Goal: Task Accomplishment & Management: Use online tool/utility

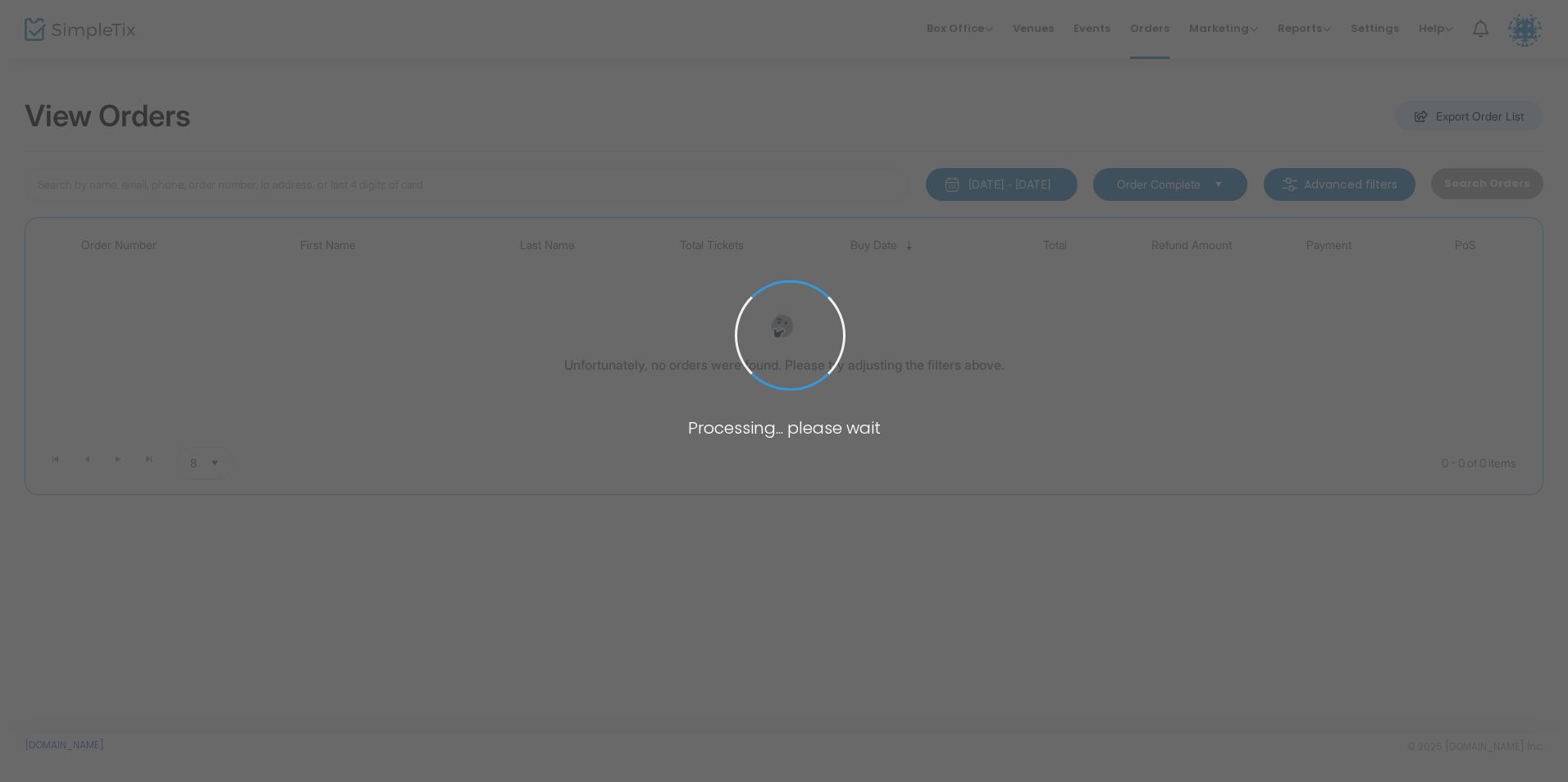
type input "[PERSON_NAME]"
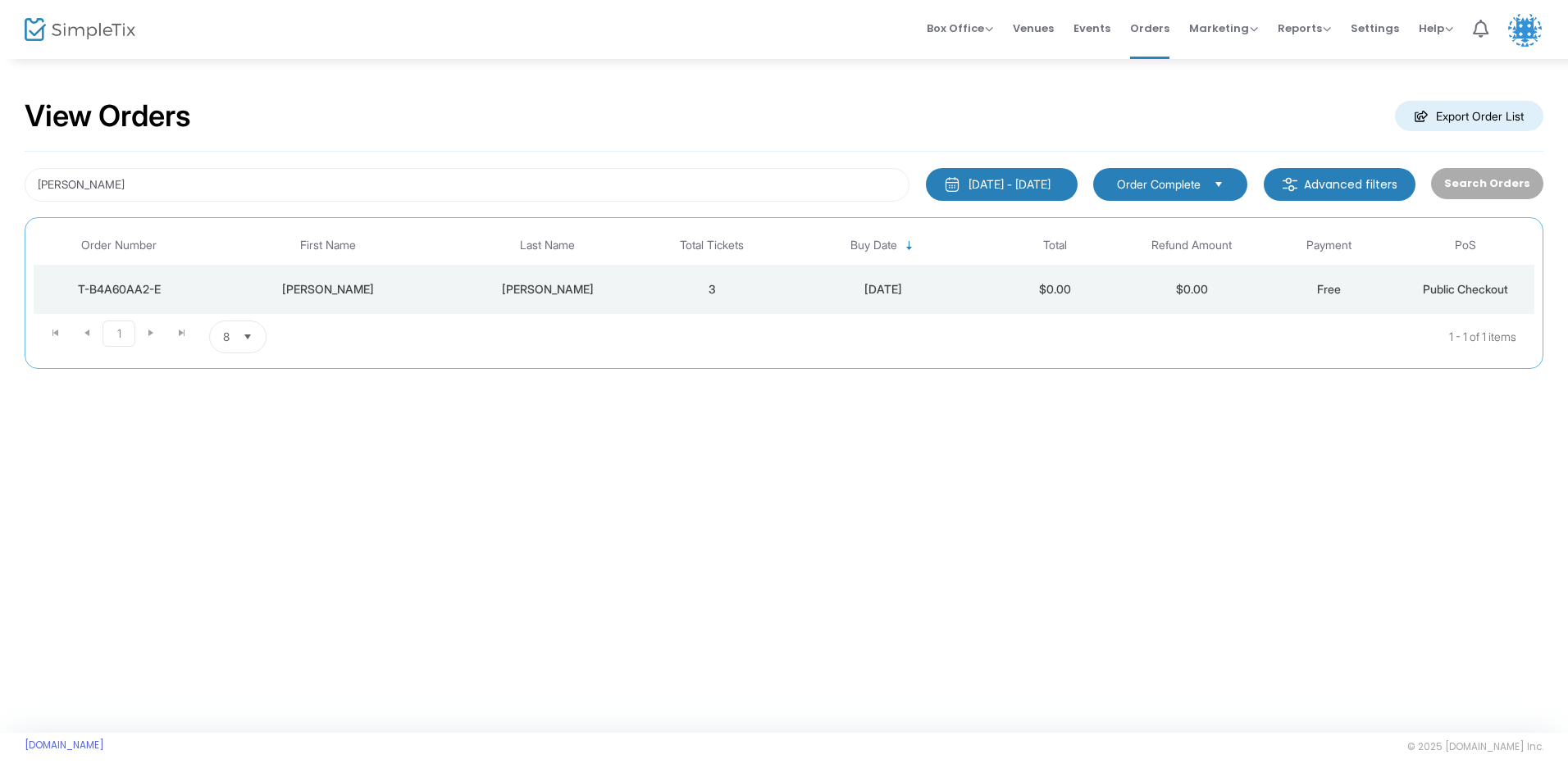
click at [534, 275] on td "[PERSON_NAME]" at bounding box center [548, 290] width 192 height 50
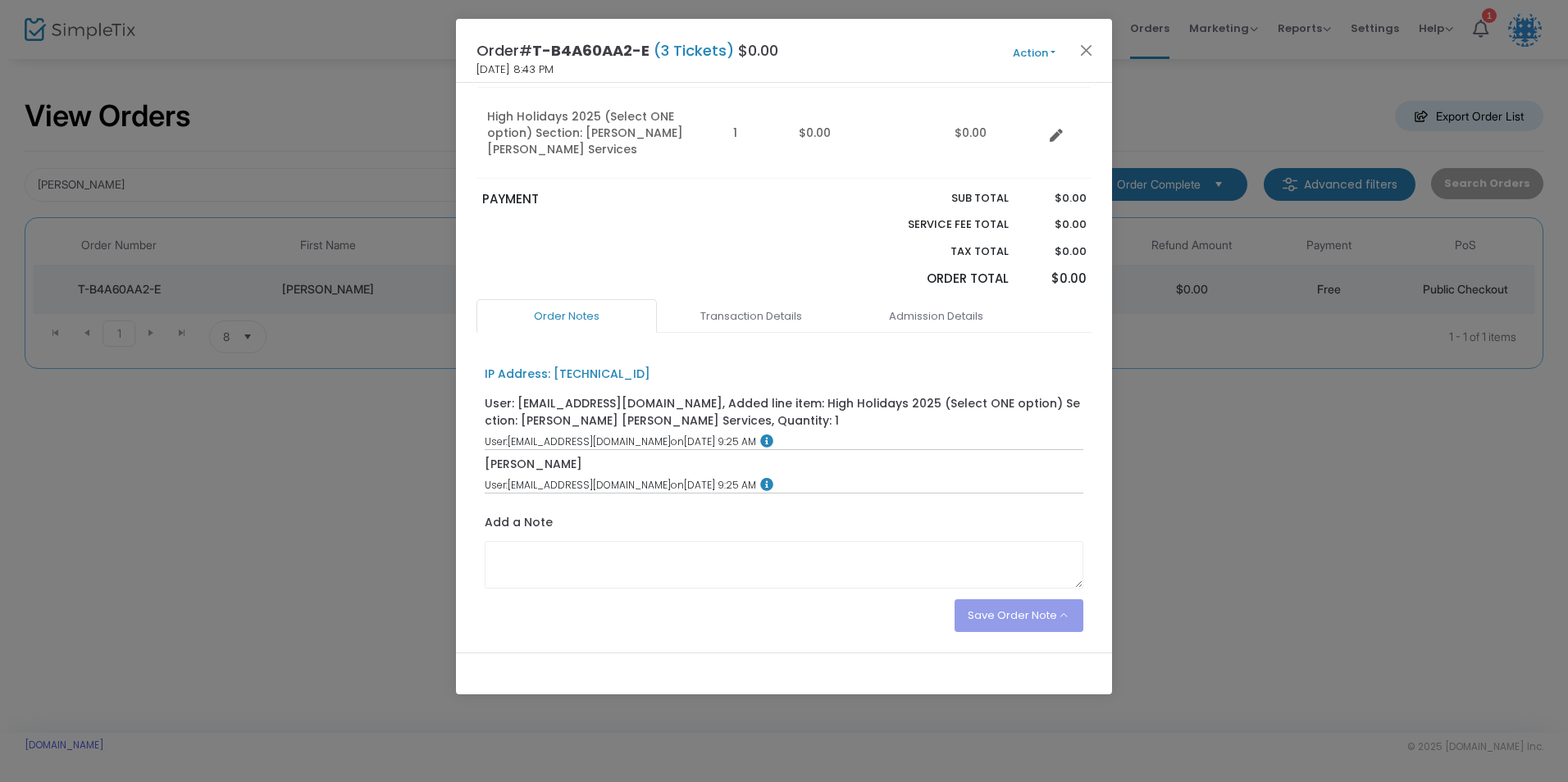
scroll to position [279, 0]
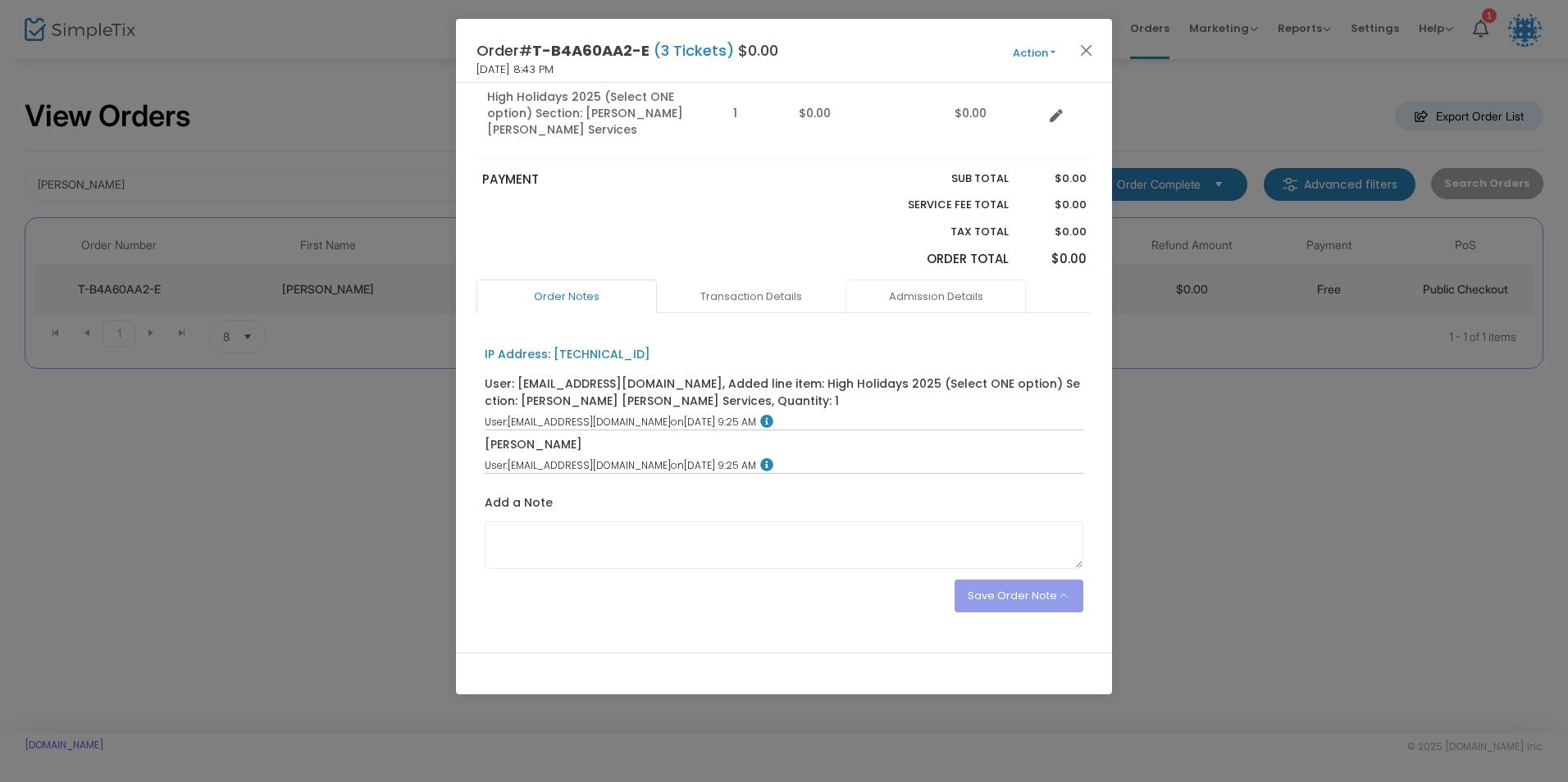
click at [929, 279] on link "Admission Details" at bounding box center [936, 296] width 181 height 35
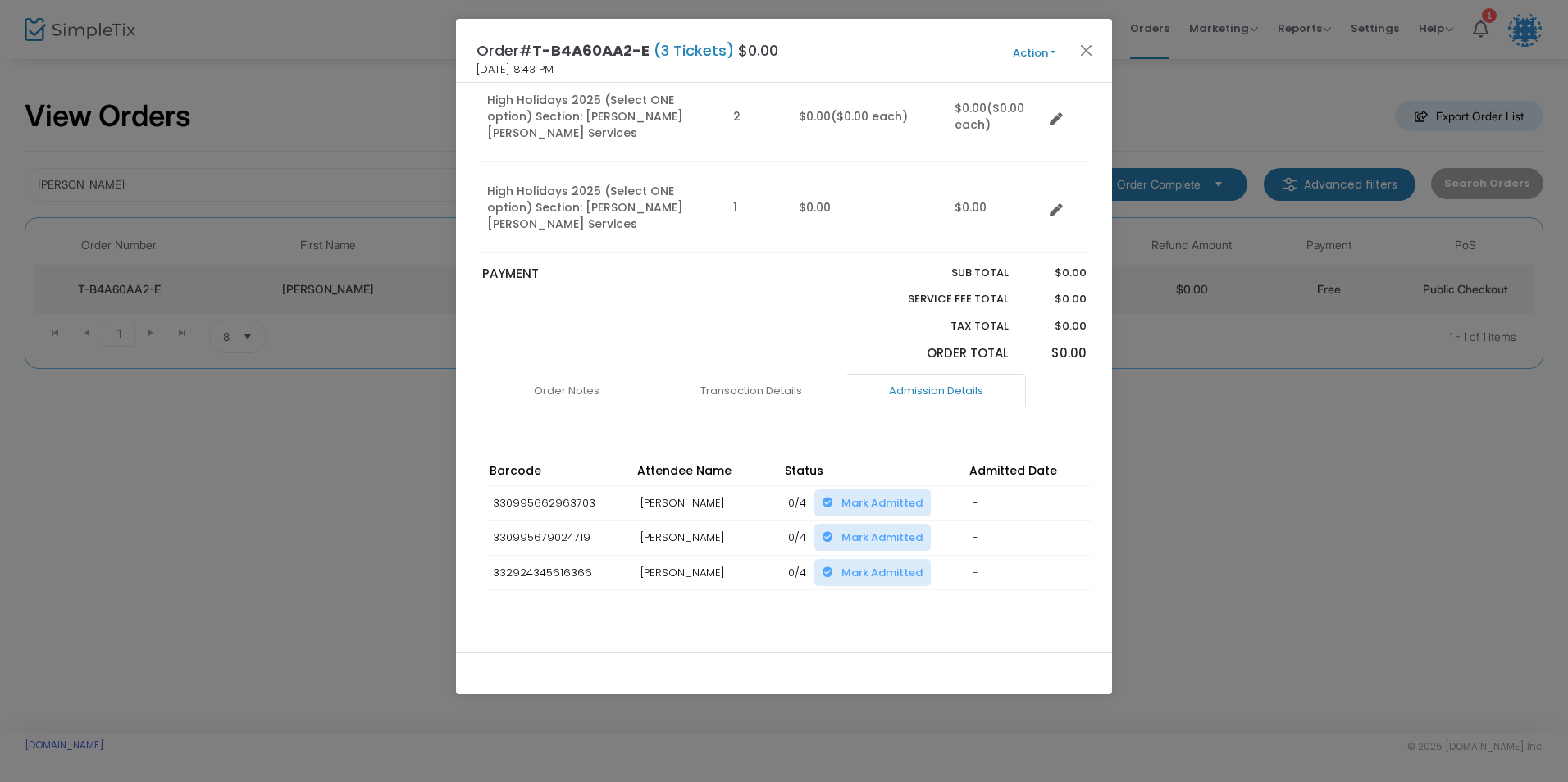
scroll to position [0, 0]
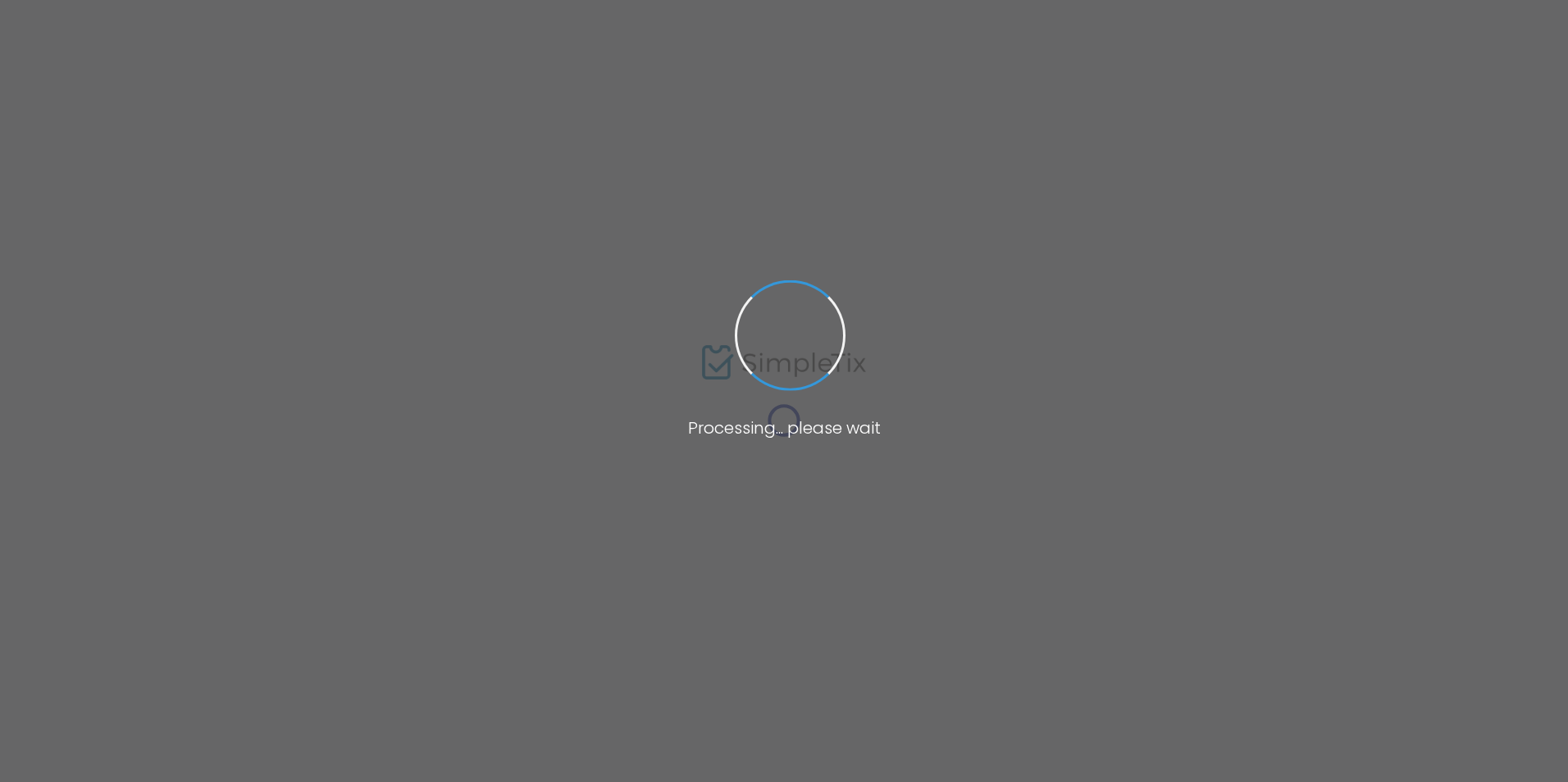
type input "day"
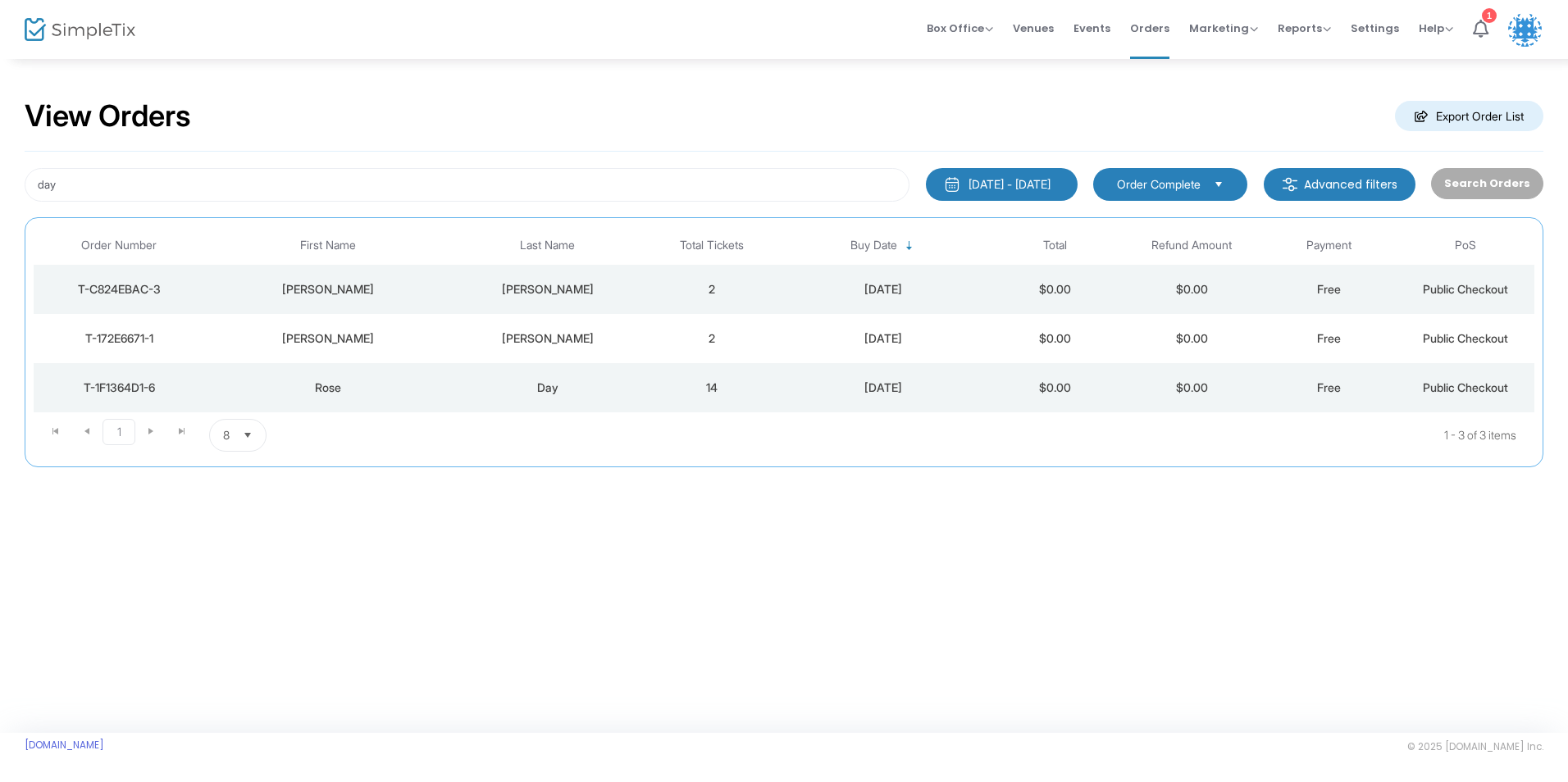
click at [452, 391] on td "Day" at bounding box center [548, 389] width 192 height 50
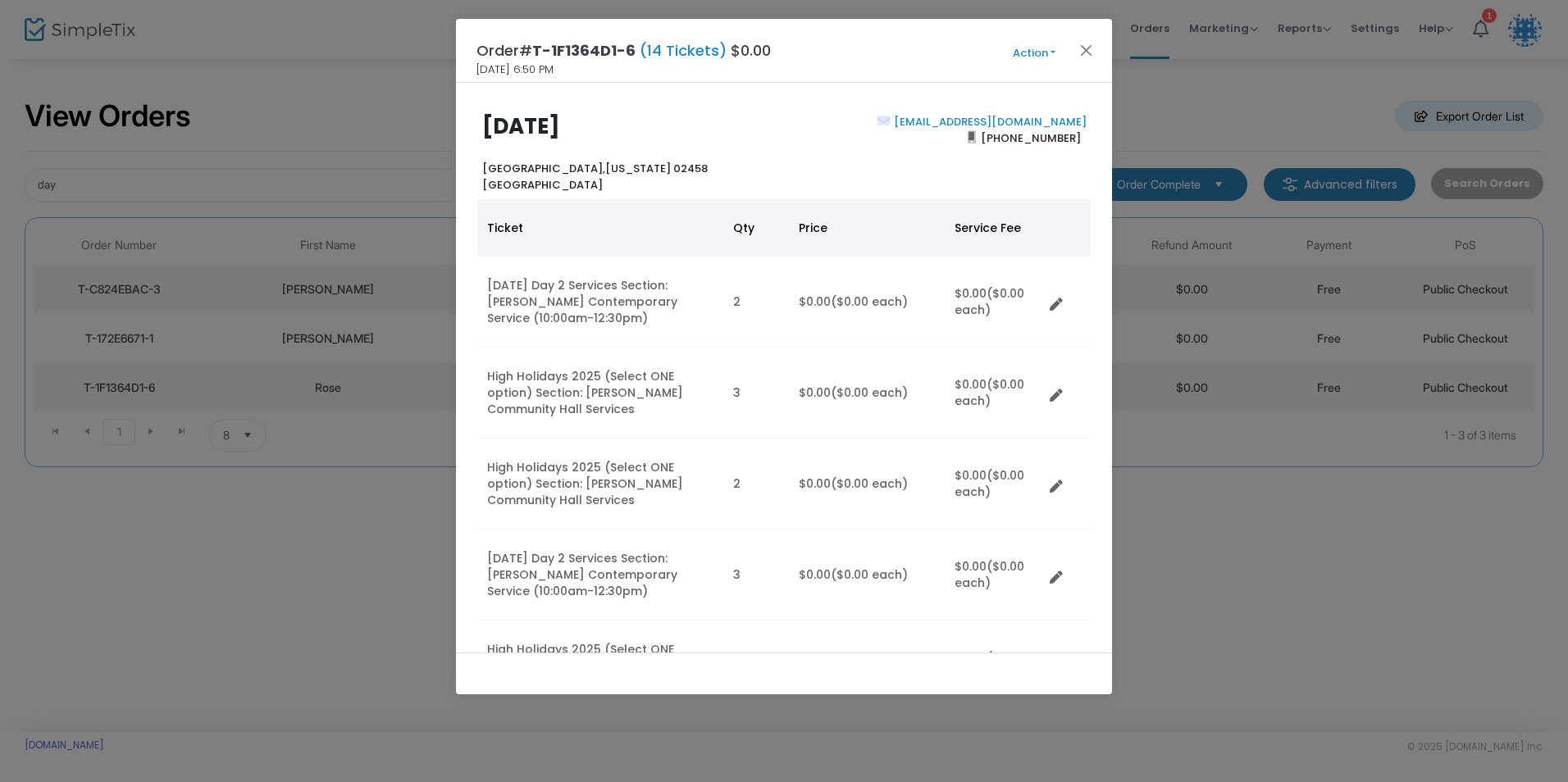
click at [1042, 56] on button "Action" at bounding box center [1033, 54] width 98 height 18
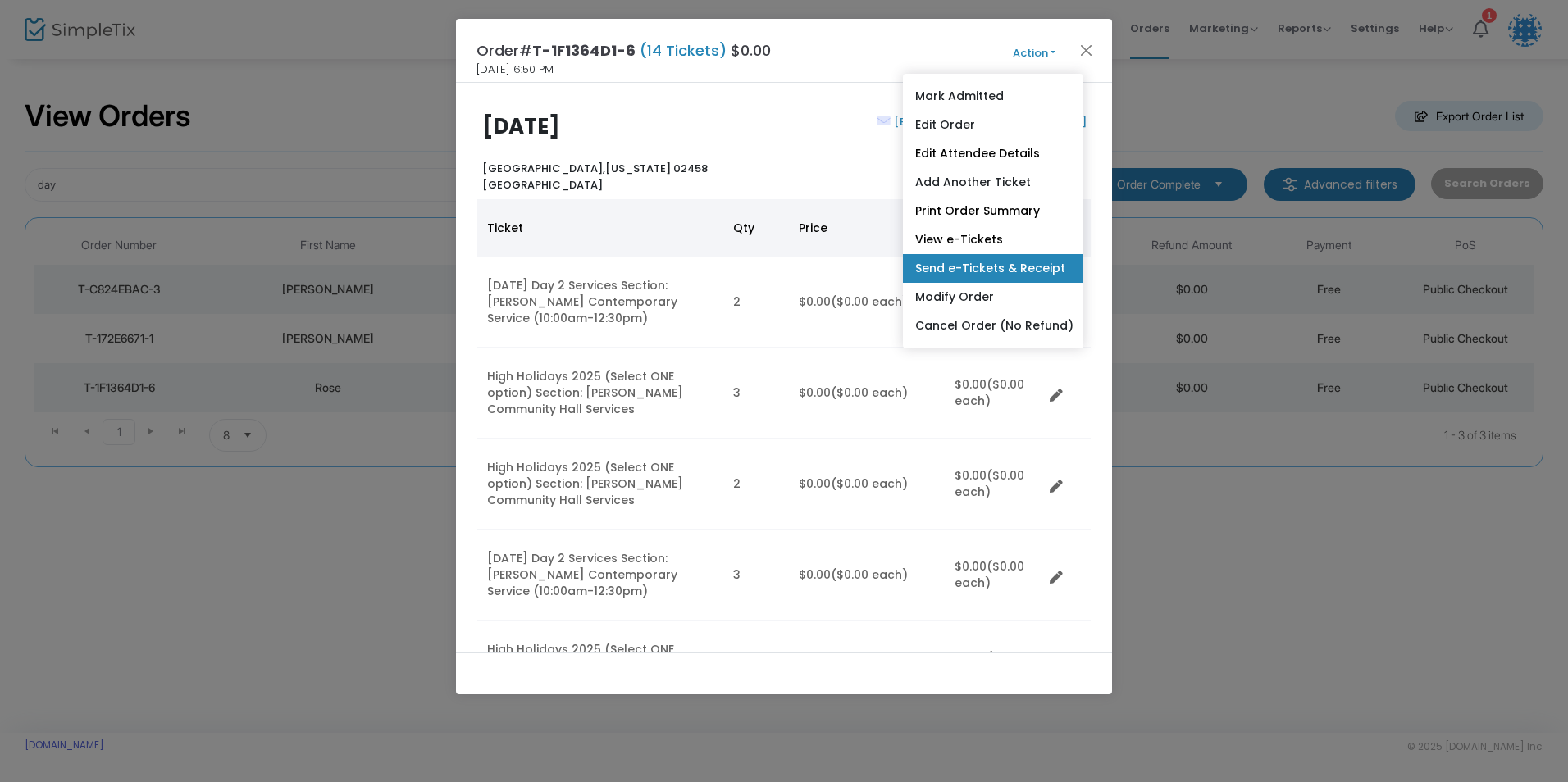
click at [999, 270] on link "Send e-Tickets & Receipt" at bounding box center [994, 268] width 181 height 29
type input "[EMAIL_ADDRESS][DOMAIN_NAME]"
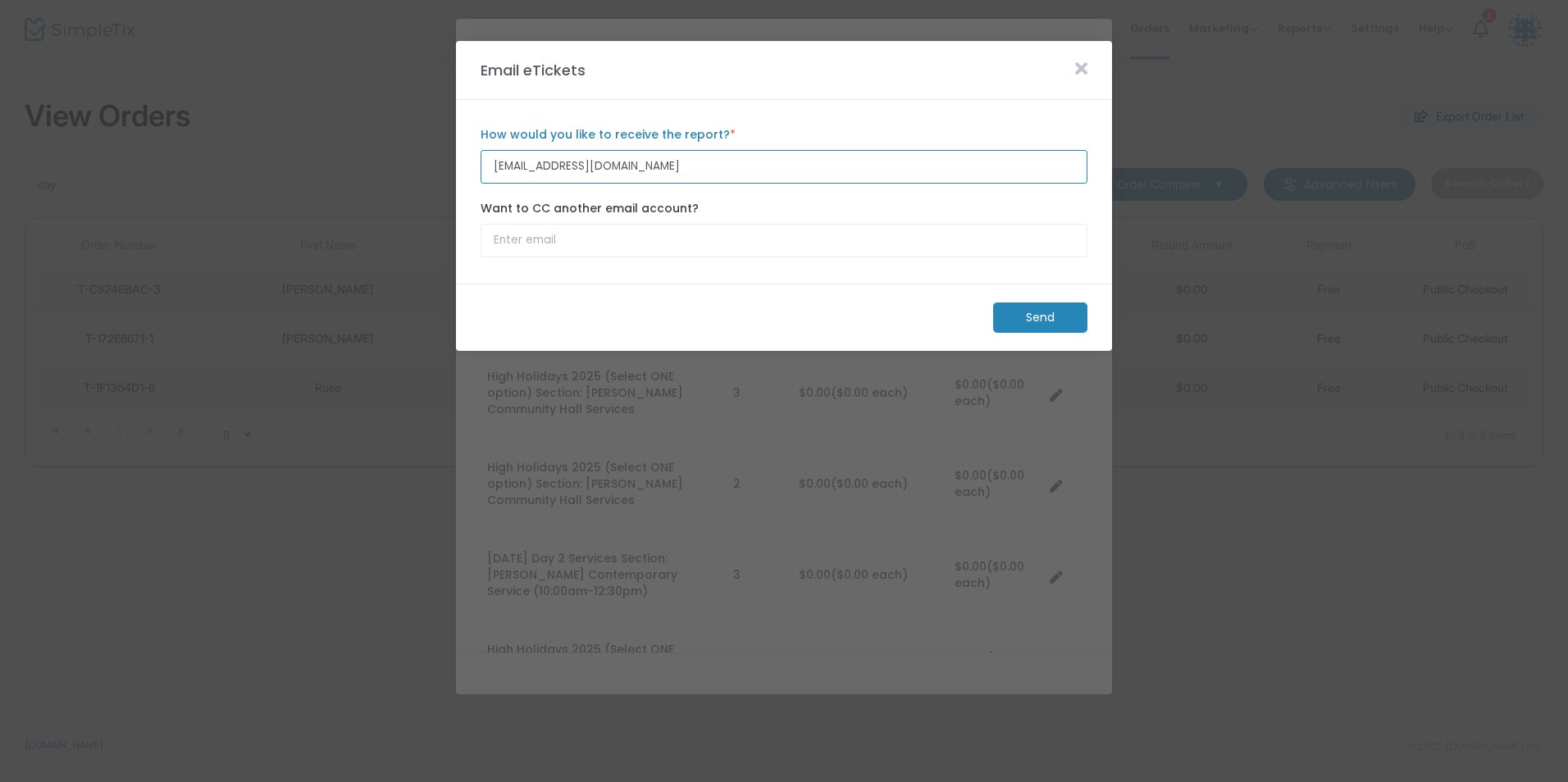
drag, startPoint x: 651, startPoint y: 160, endPoint x: 486, endPoint y: 162, distance: 165.0
click at [486, 162] on input "[EMAIL_ADDRESS][DOMAIN_NAME]" at bounding box center [784, 167] width 607 height 34
click at [660, 163] on input "[EMAIL_ADDRESS][DOMAIN_NAME]" at bounding box center [784, 167] width 607 height 34
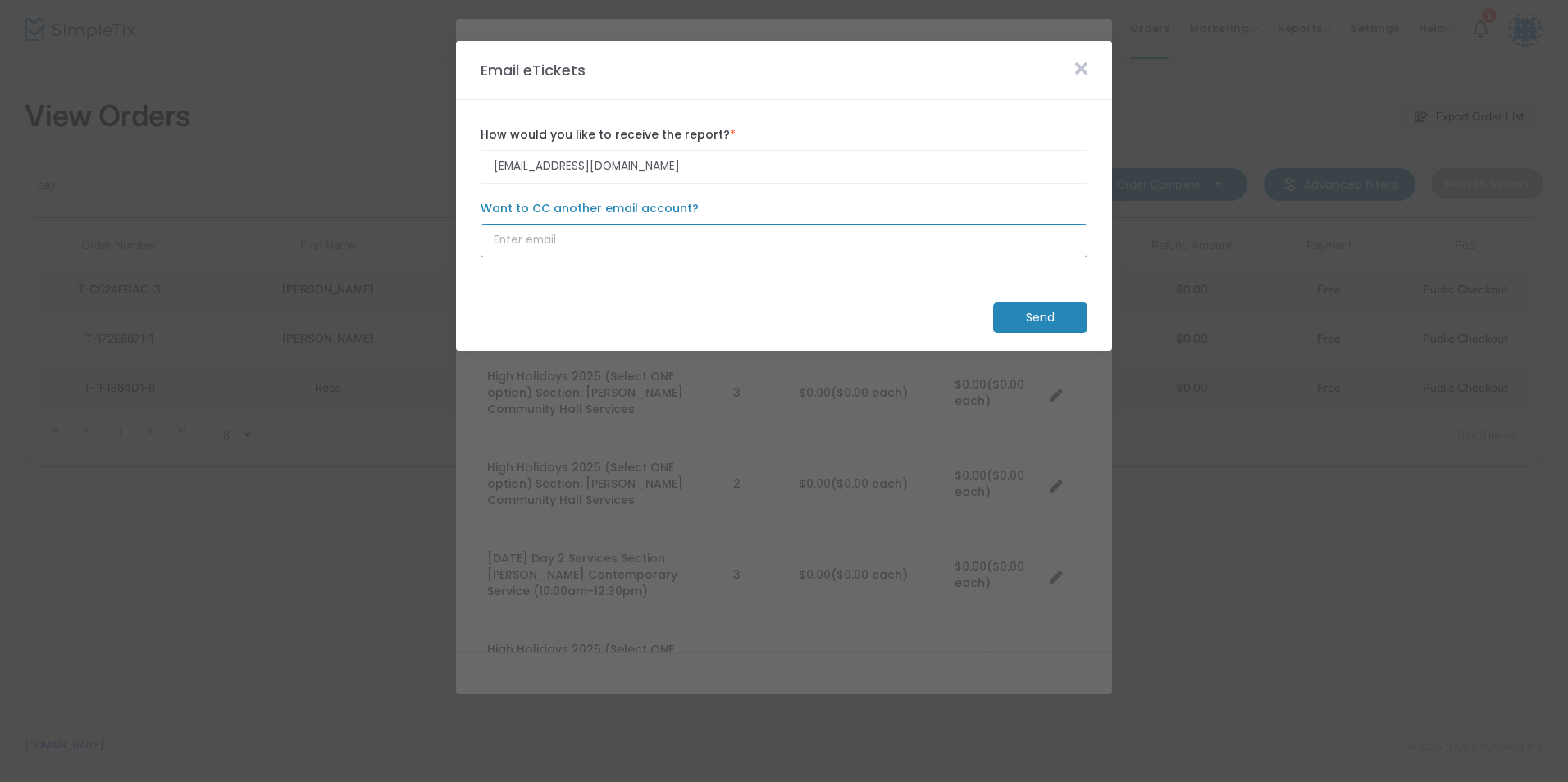
click at [541, 240] on input "Want to CC another email account?" at bounding box center [784, 240] width 607 height 34
type input "[EMAIL_ADDRESS][PERSON_NAME][DOMAIN_NAME]"
click at [547, 272] on m-panel-content "[EMAIL_ADDRESS][DOMAIN_NAME] How would you like to receive the report? * Email …" at bounding box center [784, 192] width 656 height 184
click at [1021, 316] on m-button "Send" at bounding box center [1039, 318] width 94 height 31
